Goal: Entertainment & Leisure: Consume media (video, audio)

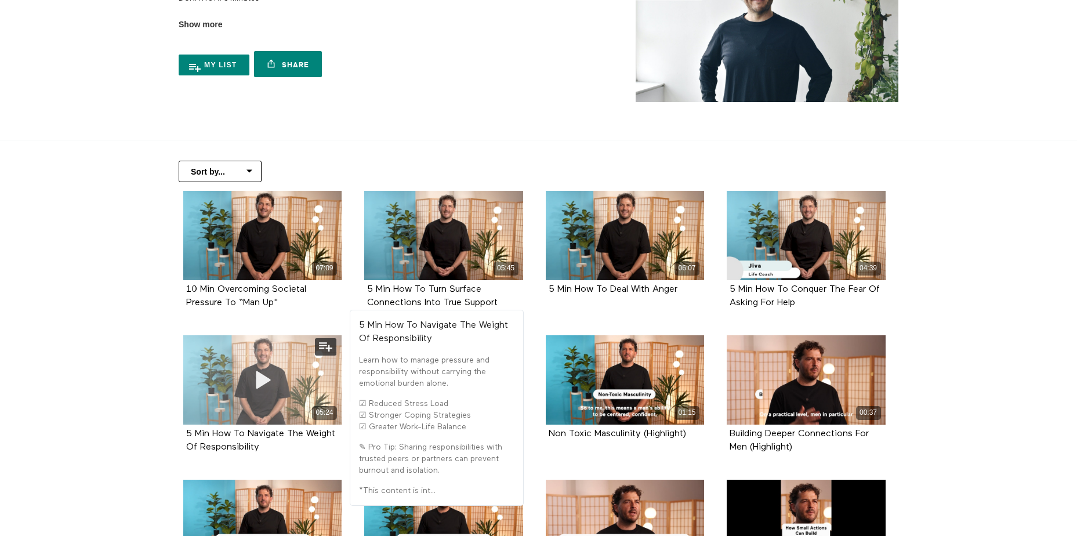
scroll to position [116, 0]
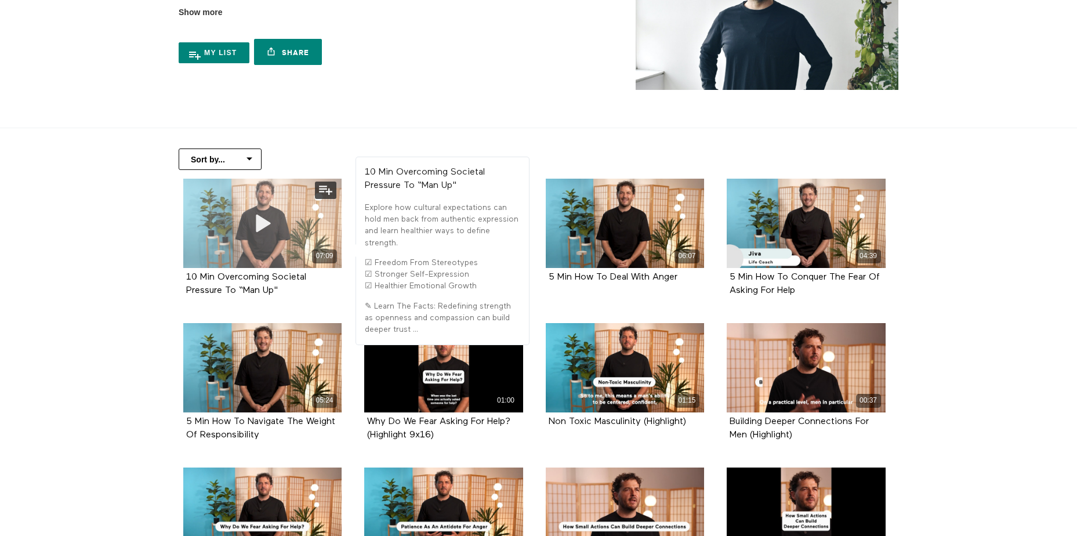
click at [215, 240] on div "07:09" at bounding box center [262, 223] width 159 height 89
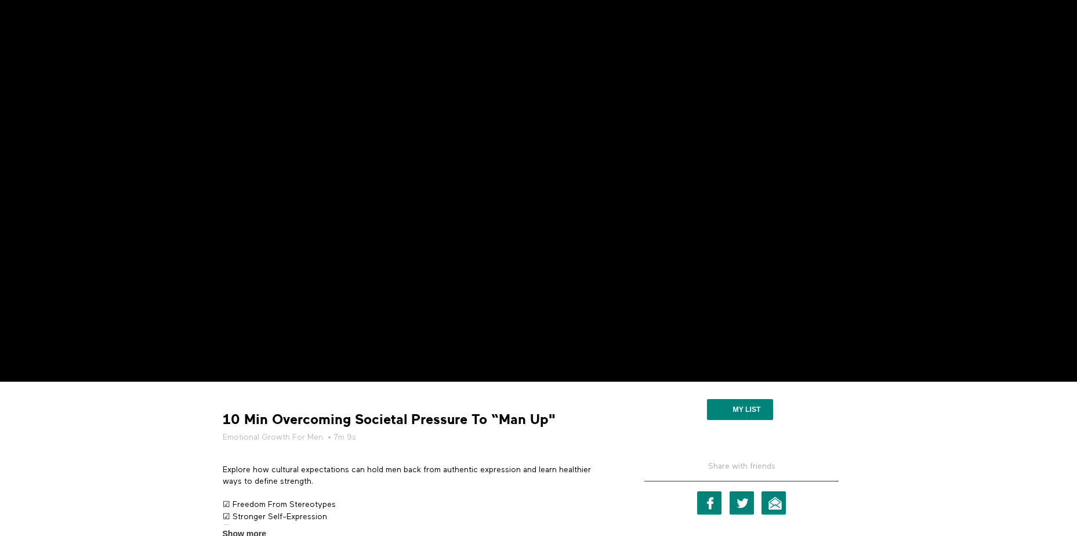
scroll to position [58, 0]
